Goal: Navigation & Orientation: Go to known website

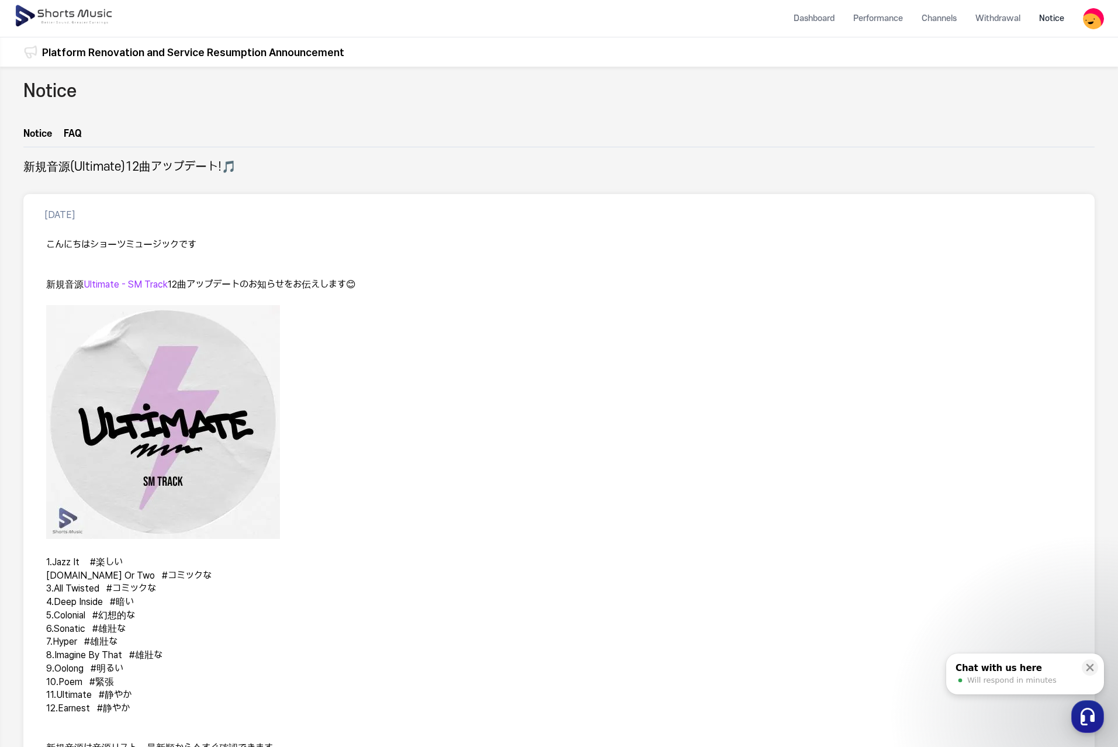
click at [72, 13] on img at bounding box center [64, 16] width 101 height 33
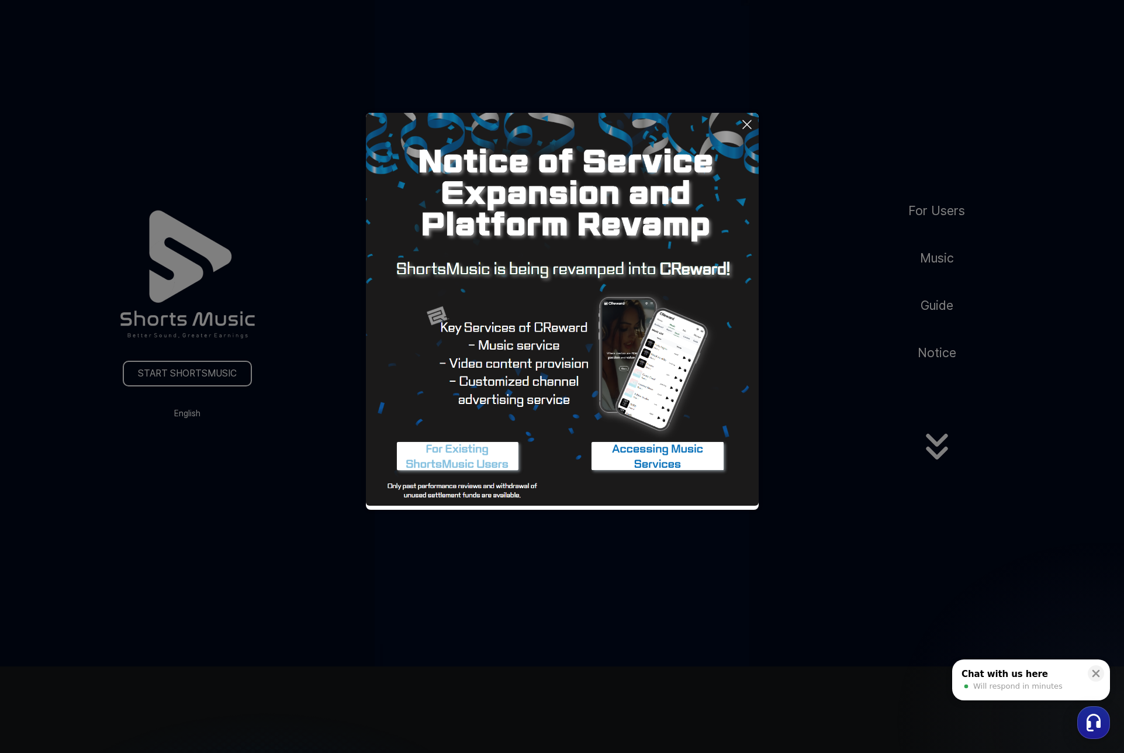
click at [943, 258] on button at bounding box center [562, 376] width 1124 height 753
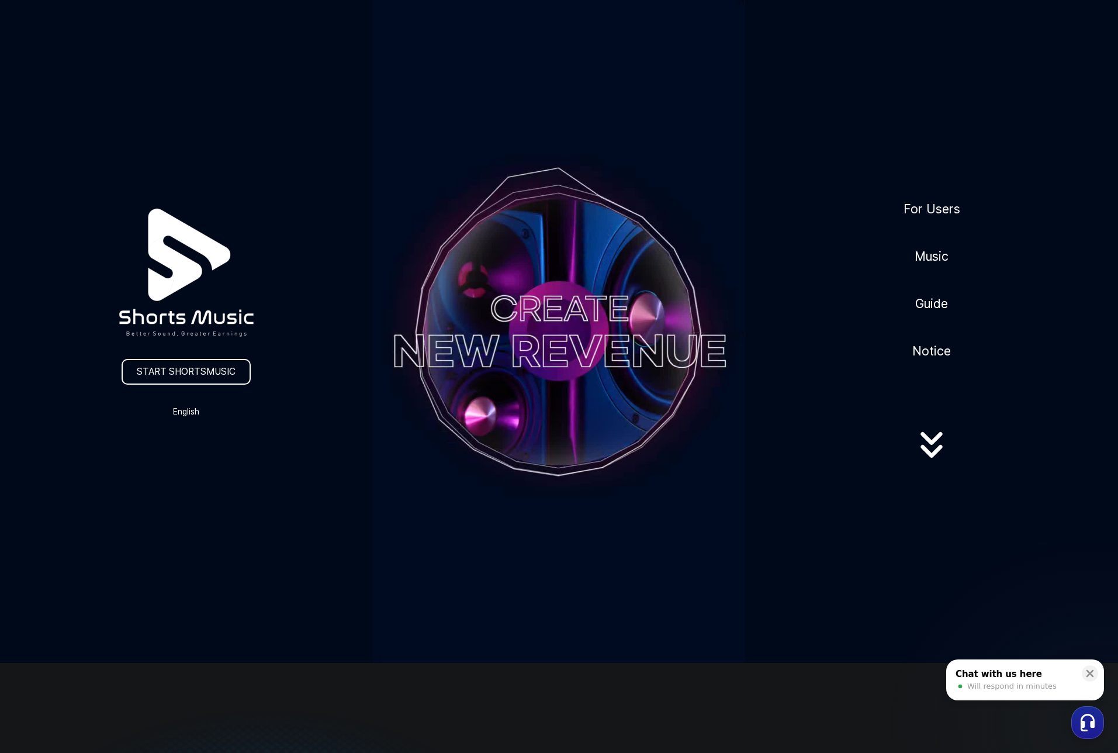
click at [932, 444] on icon at bounding box center [932, 445] width 22 height 13
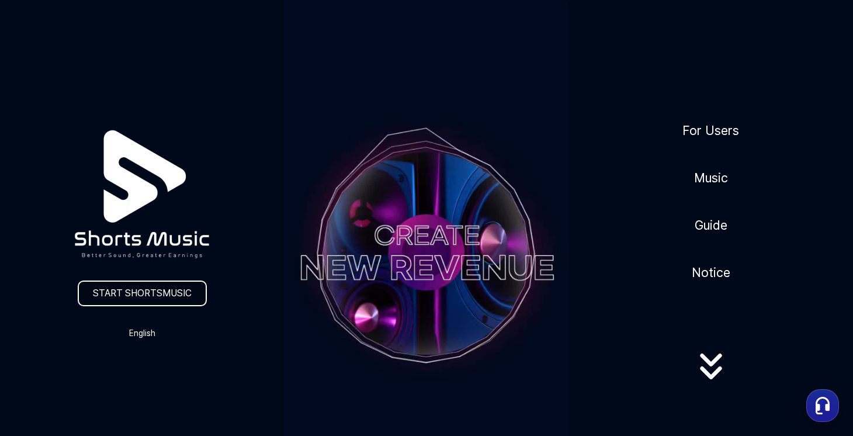
click at [132, 290] on link "START SHORTSMUSIC" at bounding box center [142, 294] width 129 height 26
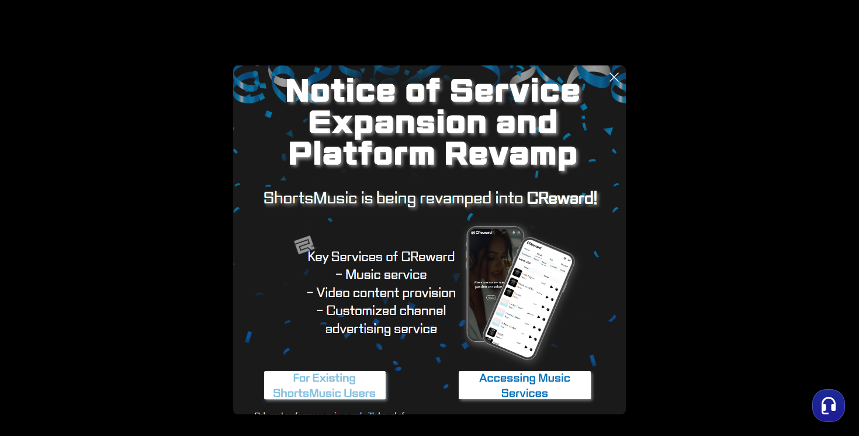
scroll to position [48, 0]
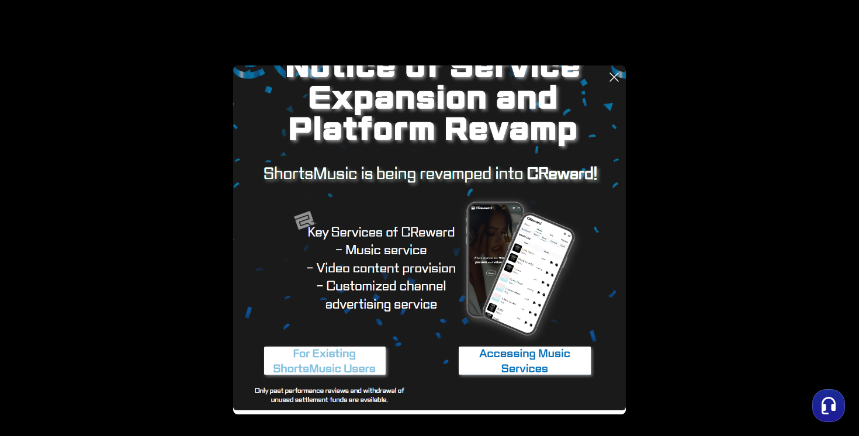
click at [537, 357] on img at bounding box center [525, 362] width 146 height 44
